Goal: Consume media (video, audio)

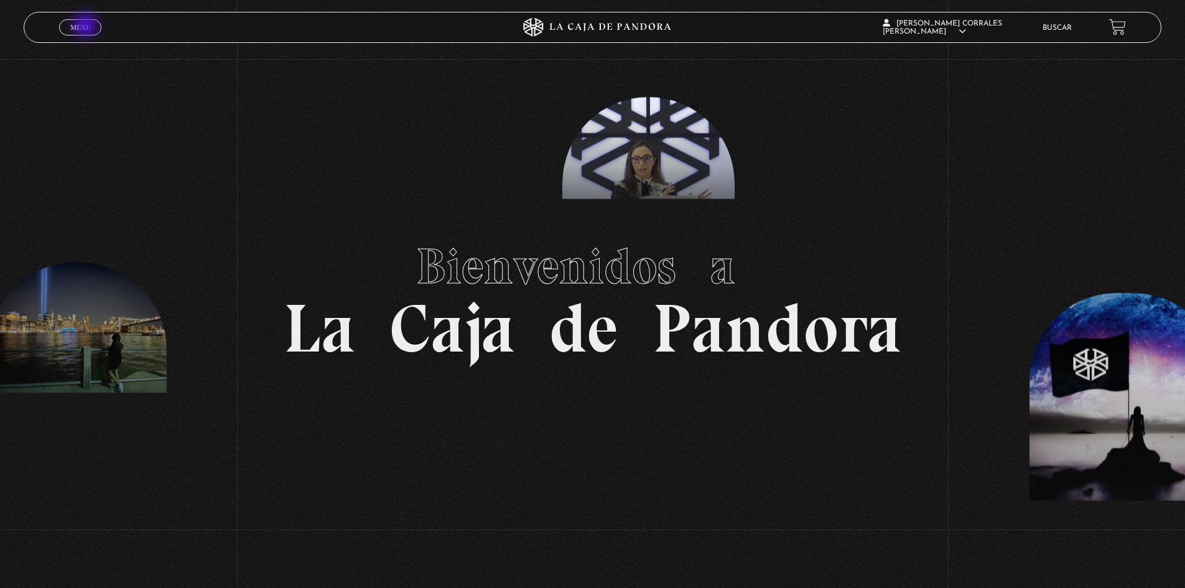
click at [86, 27] on span "Menu" at bounding box center [80, 27] width 21 height 7
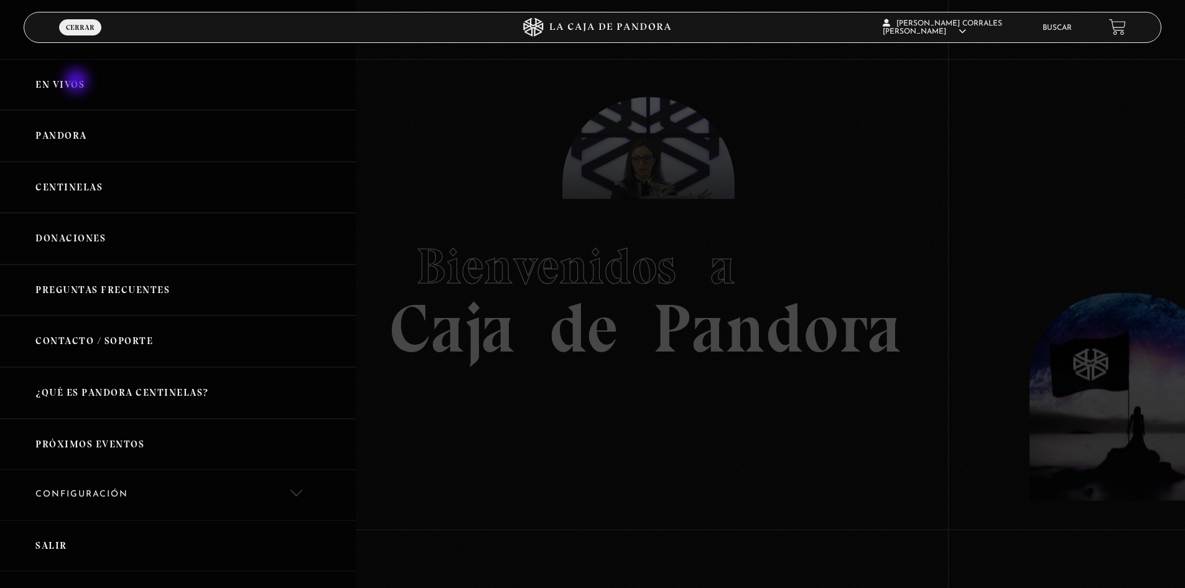
click at [78, 82] on link "En vivos" at bounding box center [178, 85] width 356 height 52
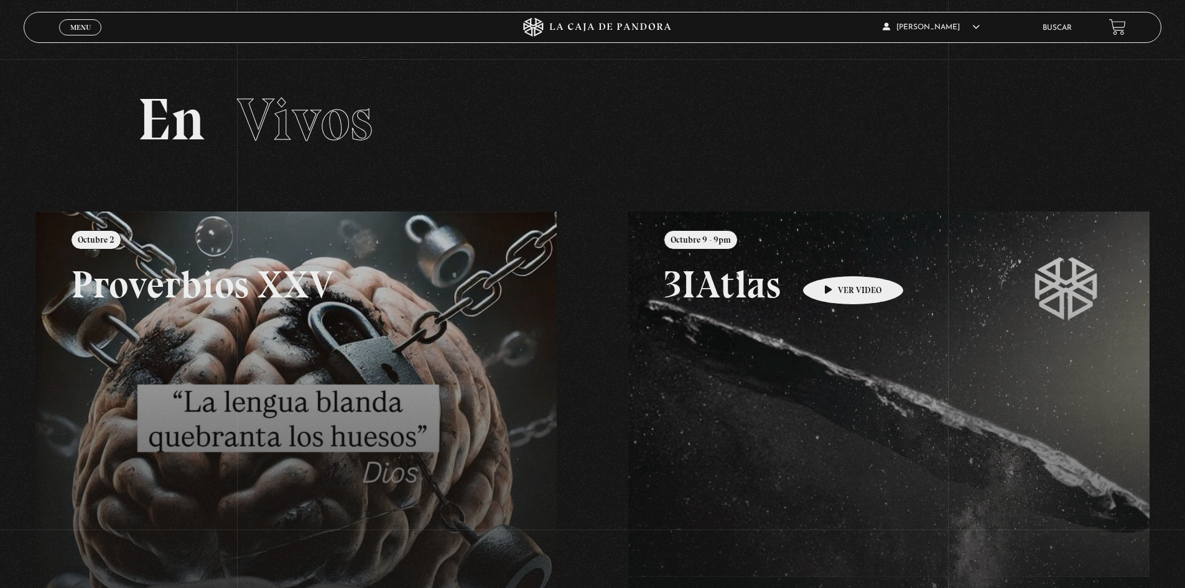
scroll to position [187, 0]
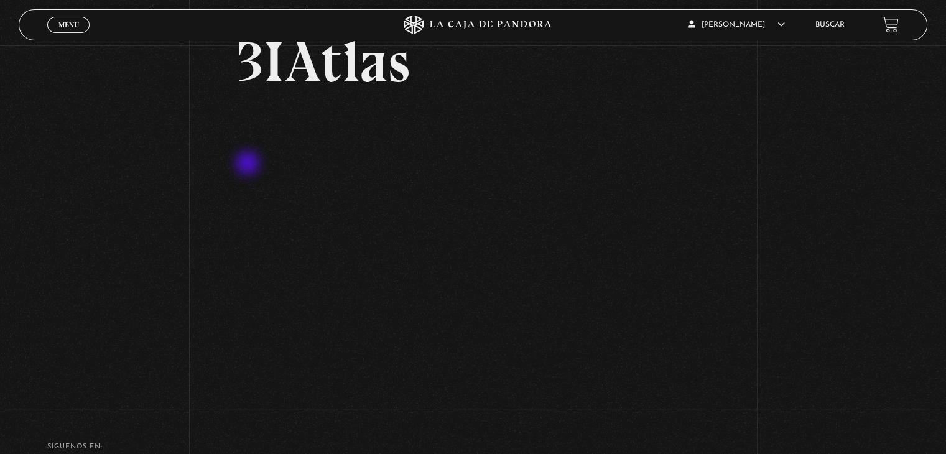
scroll to position [62, 0]
